Goal: Find specific page/section: Find specific page/section

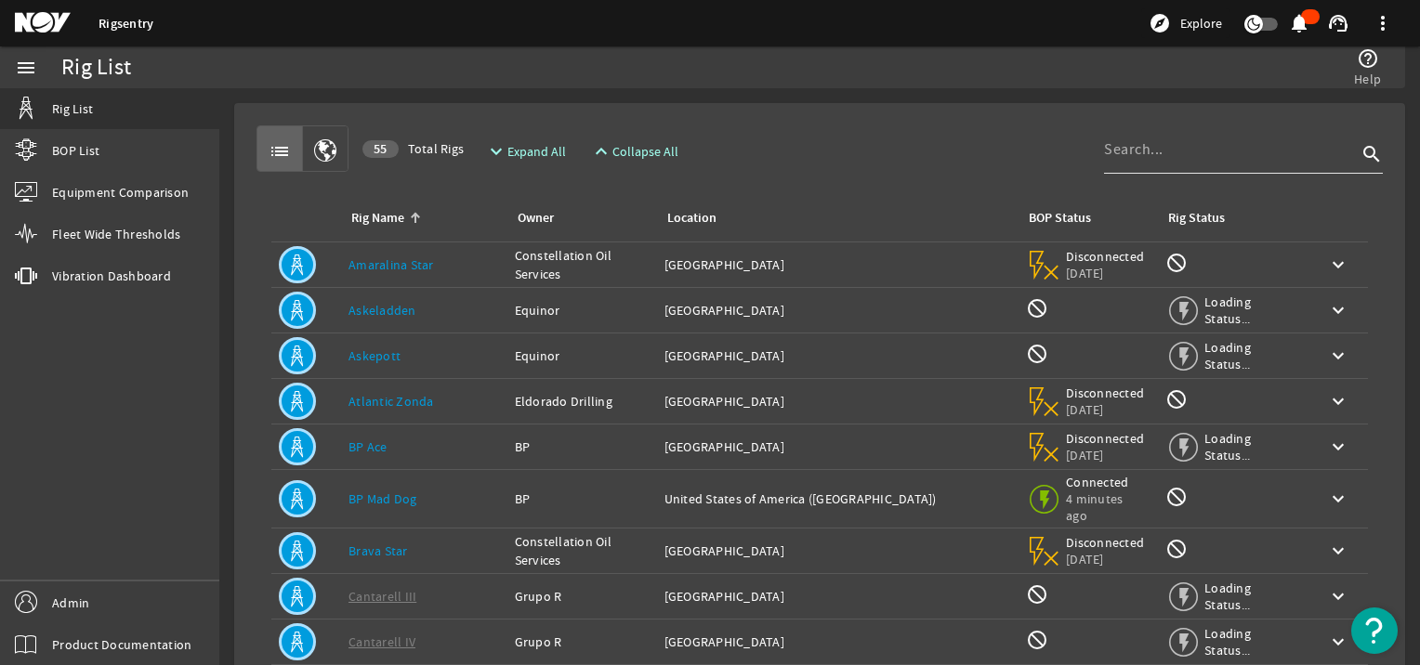
click at [1119, 163] on div at bounding box center [1230, 149] width 253 height 48
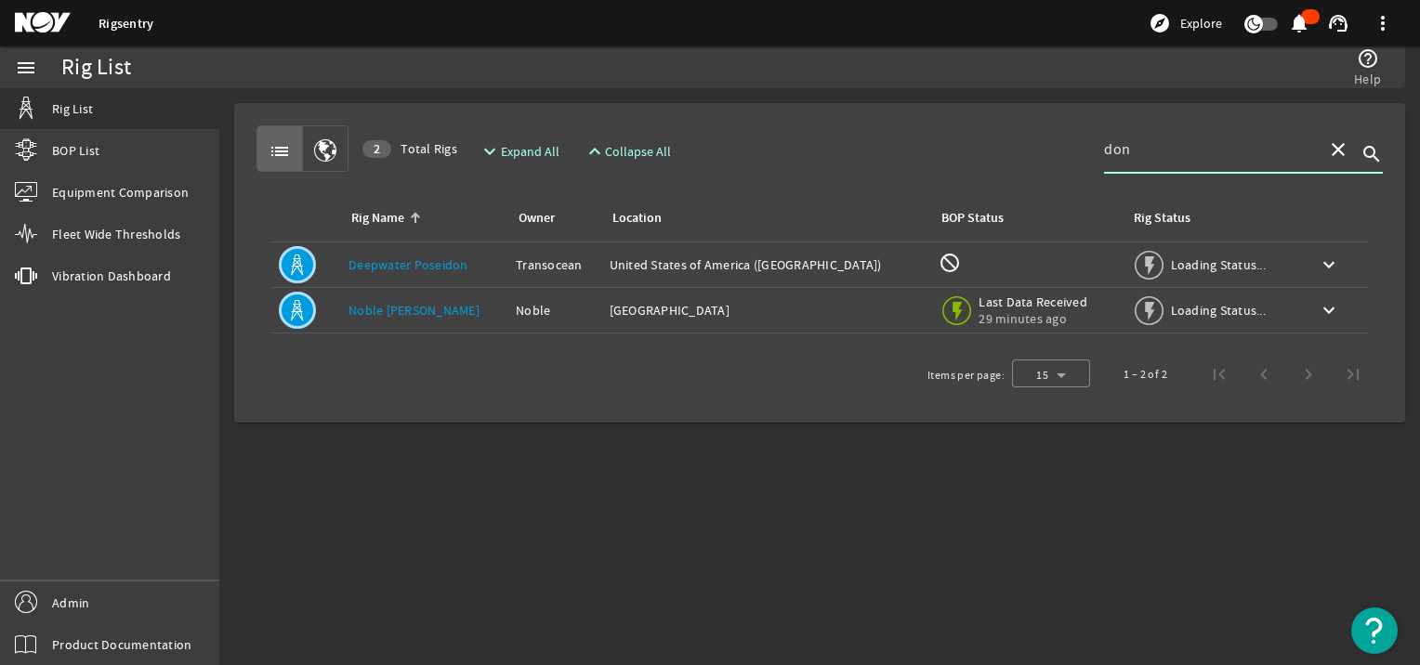
type input "don"
click at [398, 314] on link "Noble [PERSON_NAME]" at bounding box center [413, 310] width 131 height 17
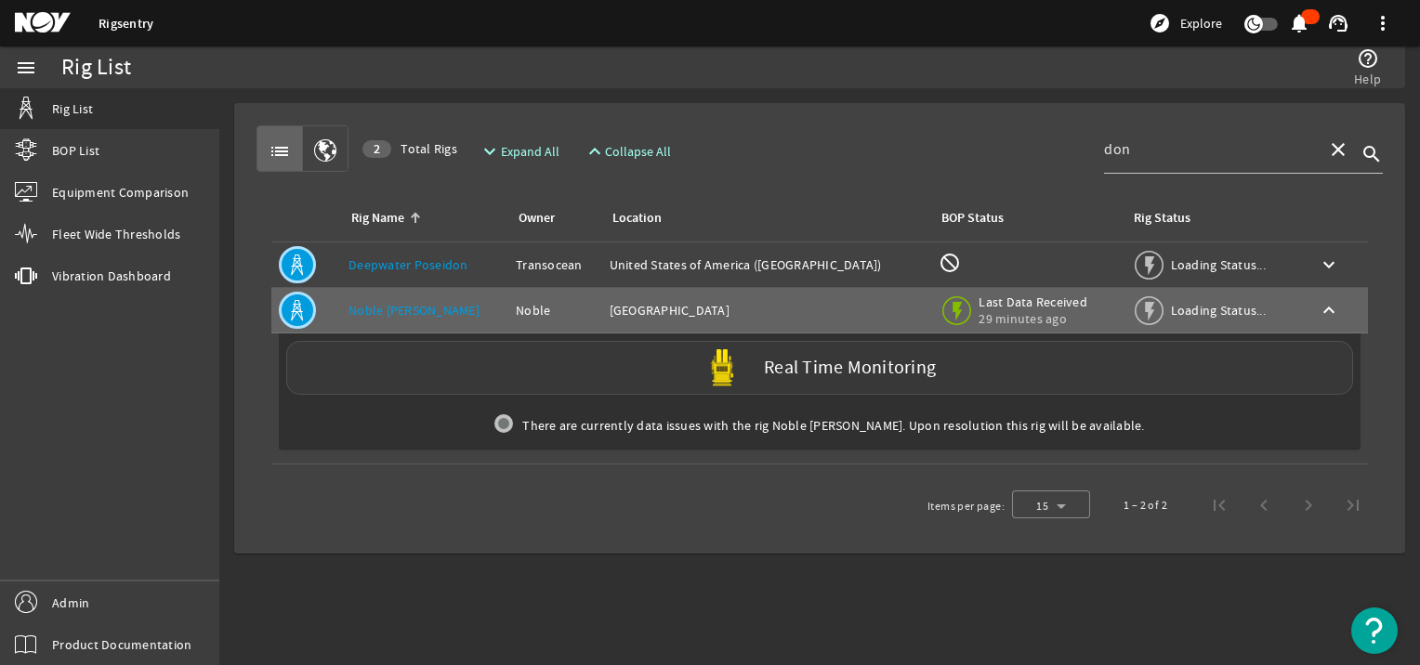
click at [738, 379] on img at bounding box center [721, 367] width 37 height 37
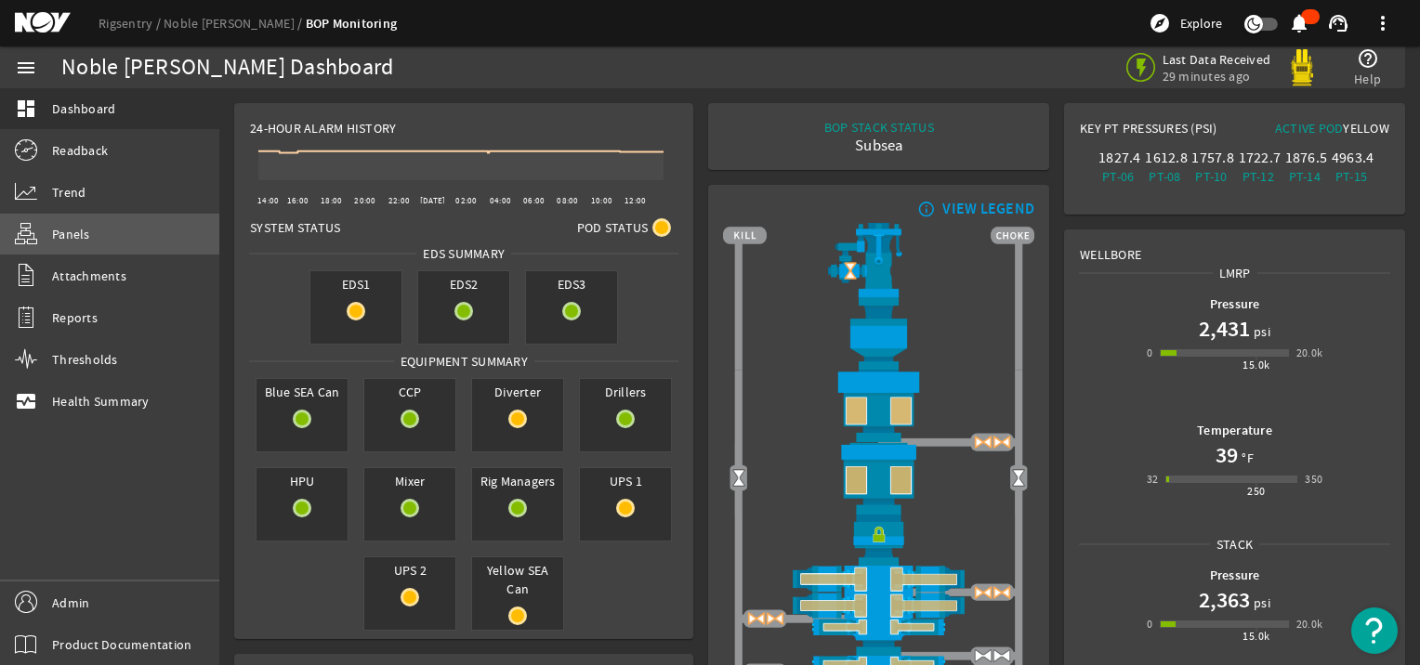
click at [85, 239] on span "Panels" at bounding box center [71, 234] width 38 height 19
